Goal: Information Seeking & Learning: Learn about a topic

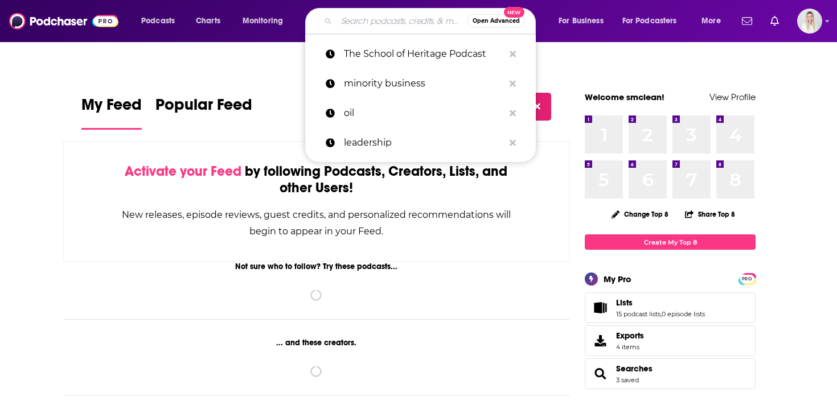
click at [398, 15] on input "Search podcasts, credits, & more..." at bounding box center [401, 21] width 131 height 18
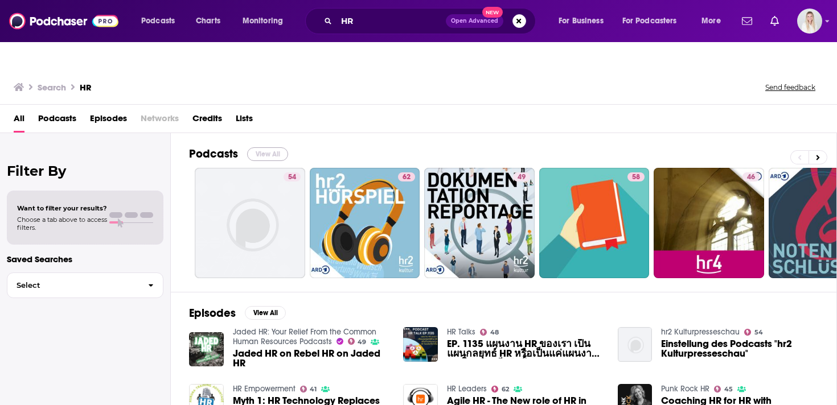
click at [271, 147] on button "View All" at bounding box center [267, 154] width 41 height 14
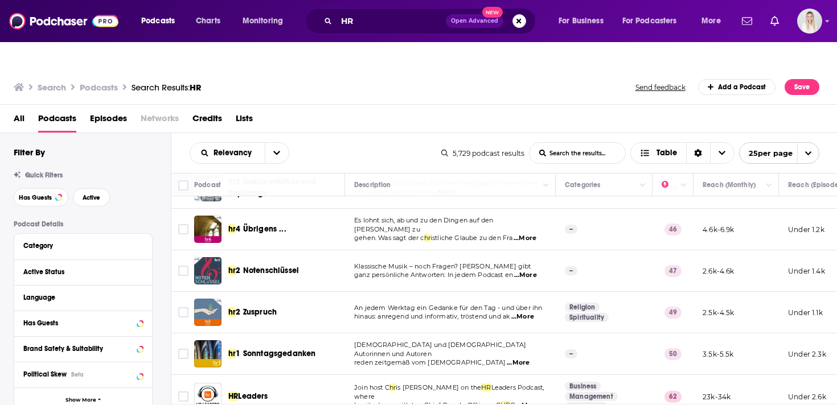
scroll to position [177, 0]
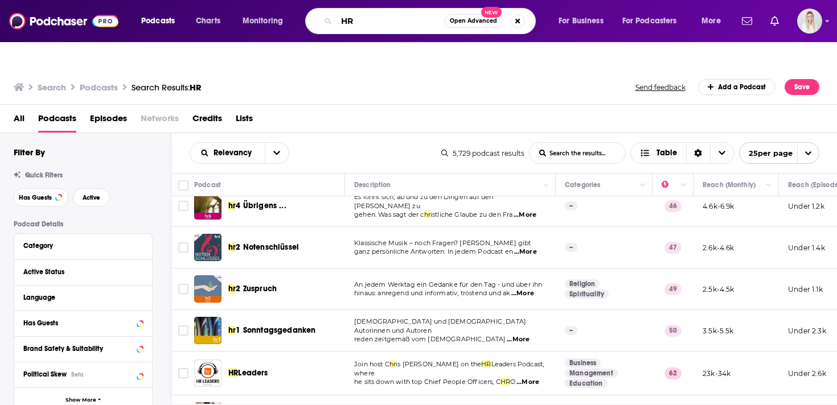
click at [344, 20] on input "HR" at bounding box center [390, 21] width 108 height 18
click at [397, 19] on input "Human R" at bounding box center [390, 21] width 108 height 18
type input "Human Resources"
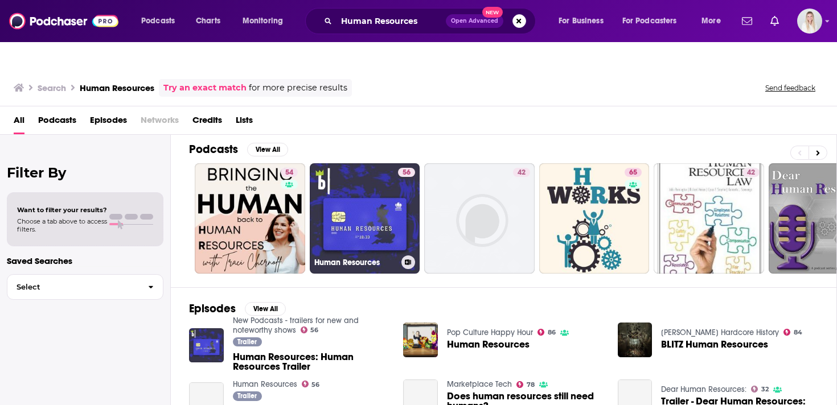
scroll to position [76, 0]
